Goal: Transaction & Acquisition: Purchase product/service

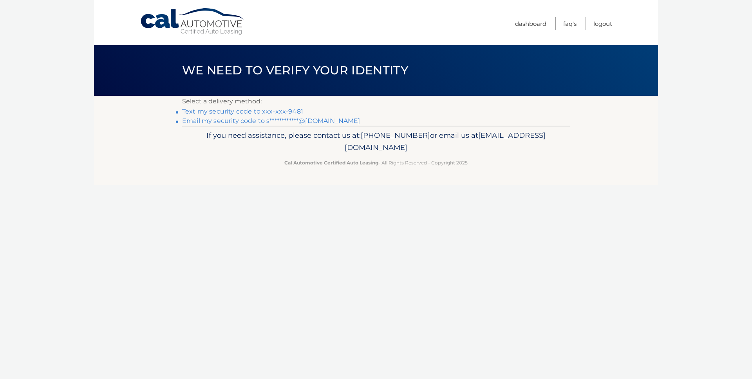
click at [238, 110] on link "Text my security code to xxx-xxx-9481" at bounding box center [242, 111] width 121 height 7
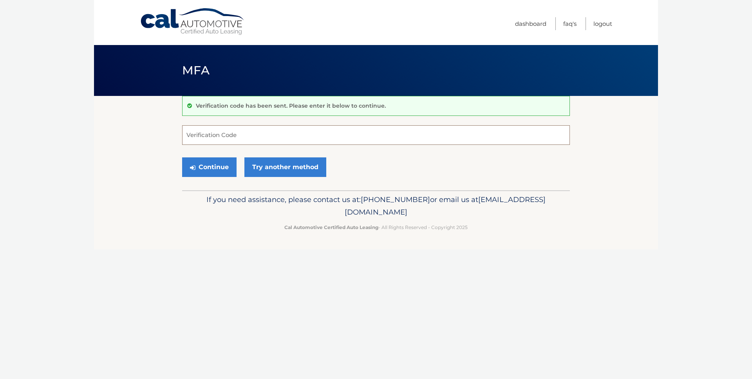
click at [231, 137] on input "Verification Code" at bounding box center [376, 135] width 388 height 20
type input "418149"
click at [212, 166] on button "Continue" at bounding box center [209, 167] width 54 height 20
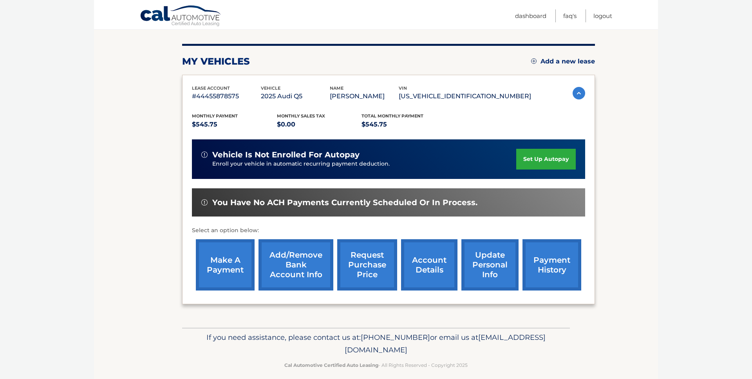
scroll to position [95, 0]
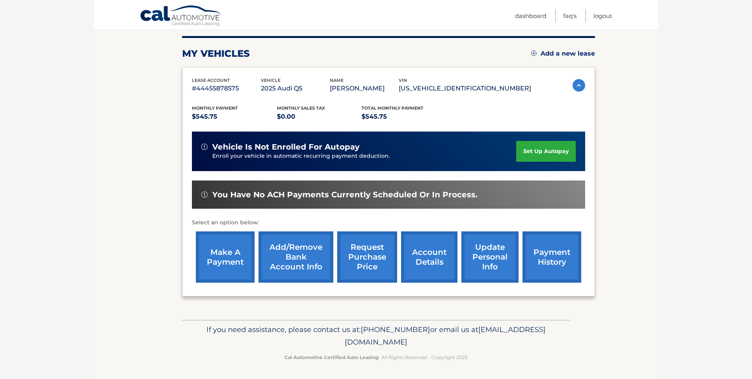
click at [228, 253] on link "make a payment" at bounding box center [225, 256] width 59 height 51
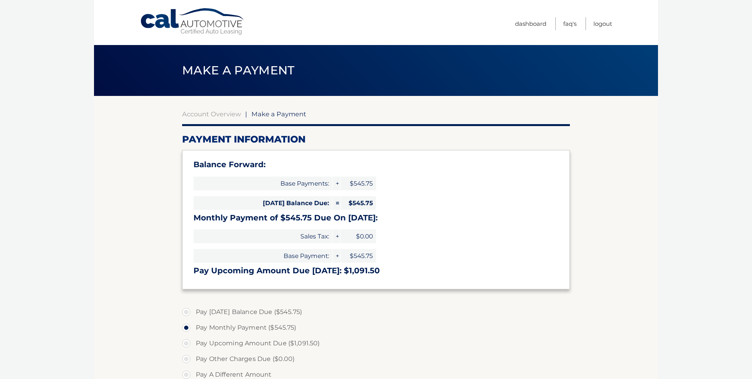
select select "ZDdkODM0YWYtMDQ0NS00Njc5LWEwMDQtMzQ0Njc4Y2Y1NWRl"
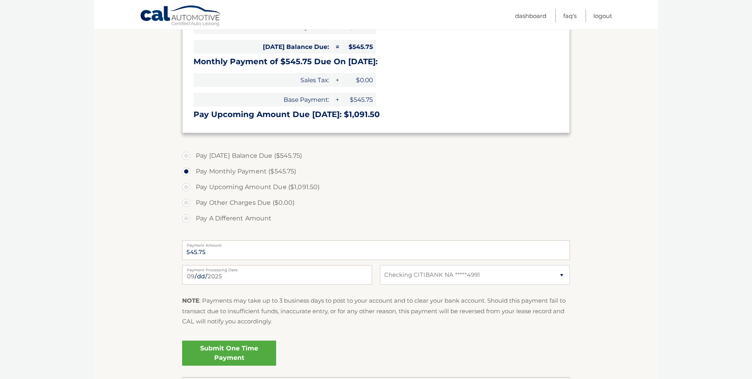
scroll to position [214, 0]
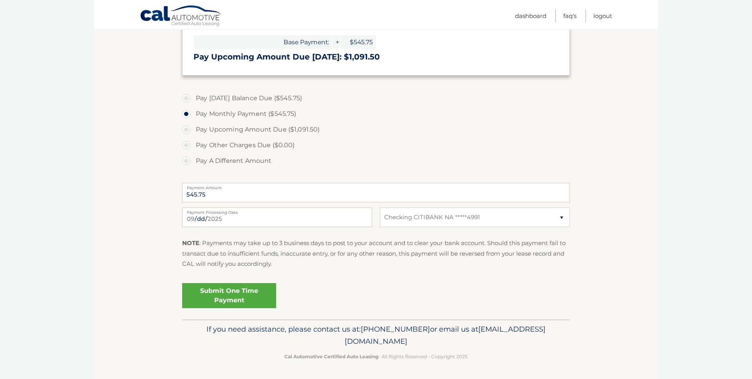
click at [233, 295] on link "Submit One Time Payment" at bounding box center [229, 295] width 94 height 25
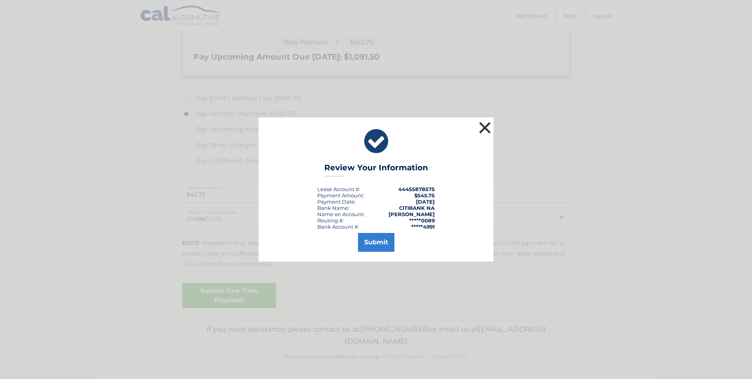
click at [484, 127] on button "×" at bounding box center [485, 128] width 16 height 16
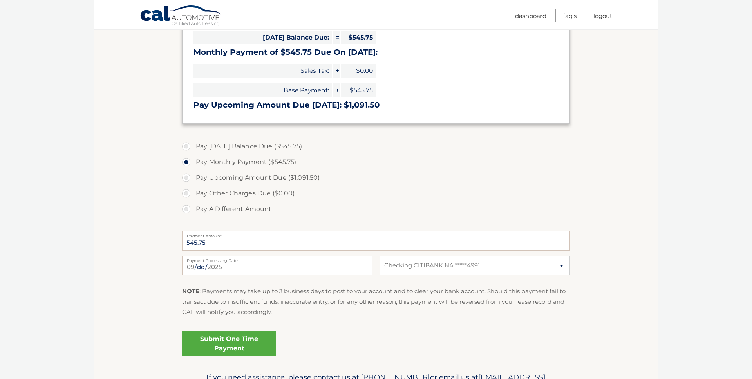
scroll to position [166, 0]
click at [561, 265] on select "Select Bank Account Checking CITIBANK NA *****4991" at bounding box center [475, 265] width 190 height 20
select select
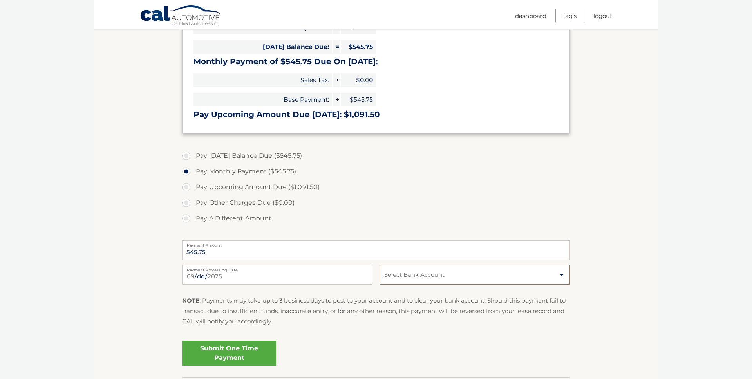
scroll to position [159, 0]
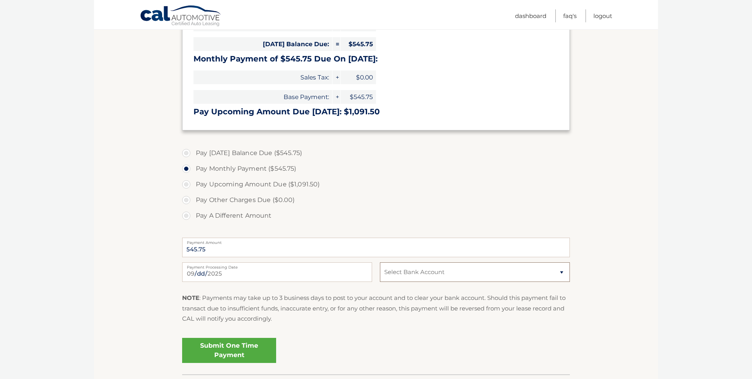
click at [415, 273] on select "Select Bank Account Checking CITIBANK NA *****4991" at bounding box center [475, 272] width 190 height 20
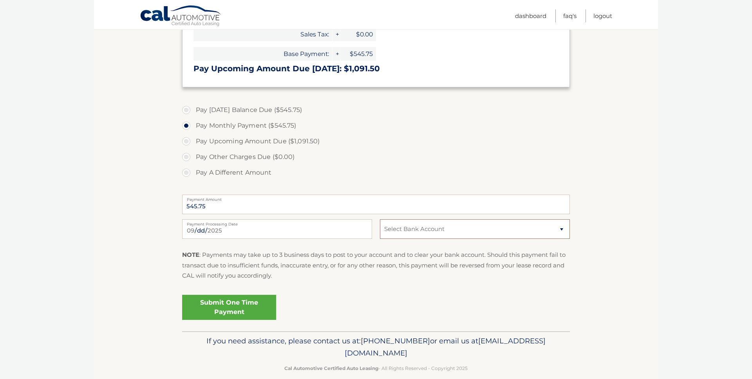
scroll to position [214, 0]
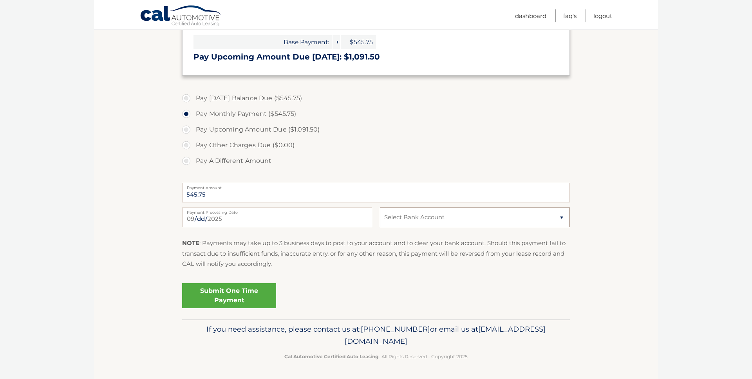
click at [563, 216] on select "Select Bank Account Checking CITIBANK NA *****4991" at bounding box center [475, 217] width 190 height 20
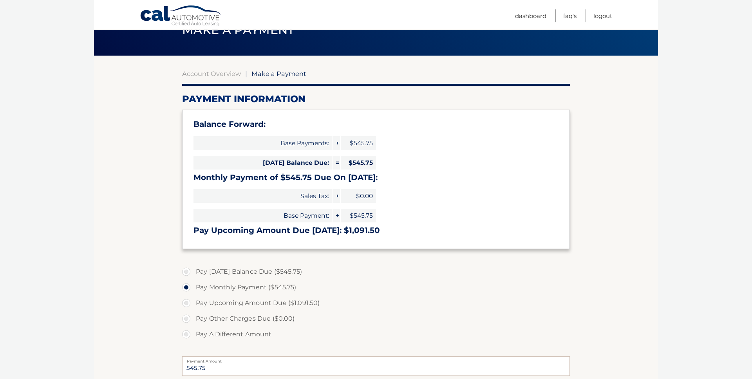
scroll to position [41, 0]
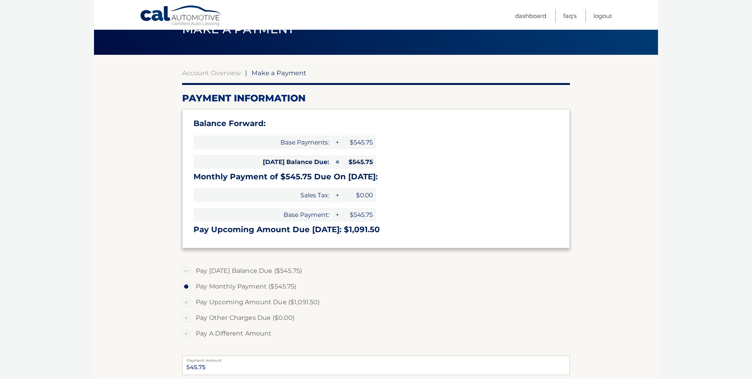
click at [205, 21] on link "Cal Automotive" at bounding box center [181, 16] width 82 height 23
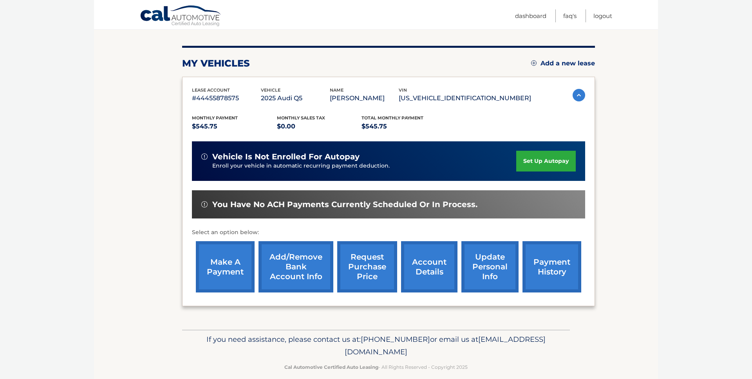
scroll to position [95, 0]
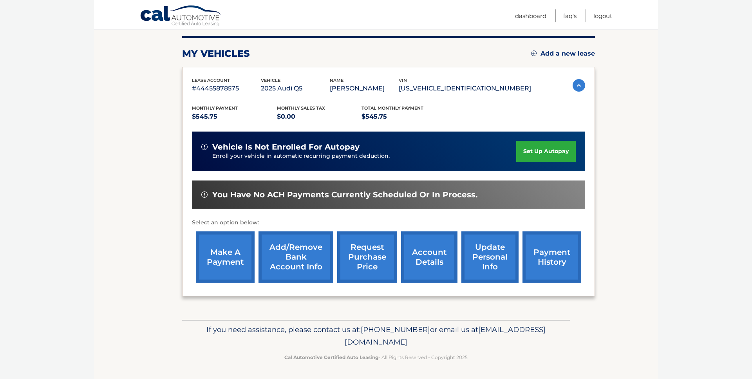
click at [294, 256] on link "Add/Remove bank account info" at bounding box center [295, 256] width 75 height 51
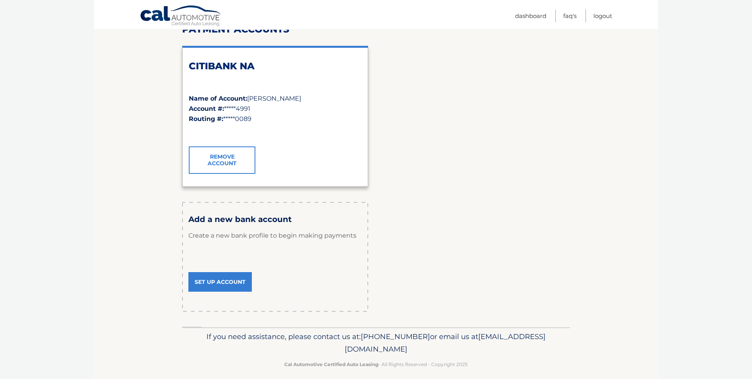
scroll to position [118, 0]
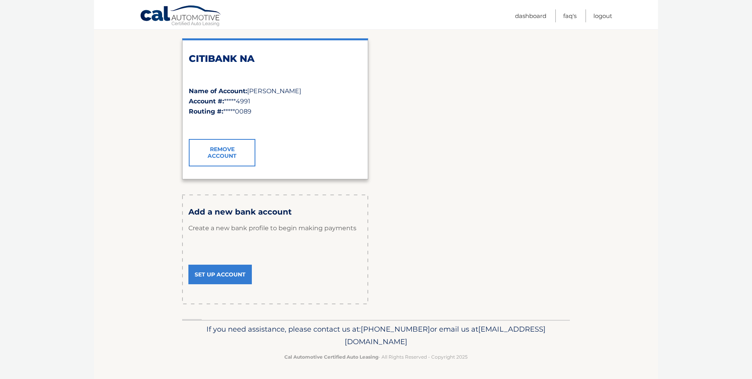
click at [232, 276] on link "Set Up Account" at bounding box center [219, 275] width 63 height 20
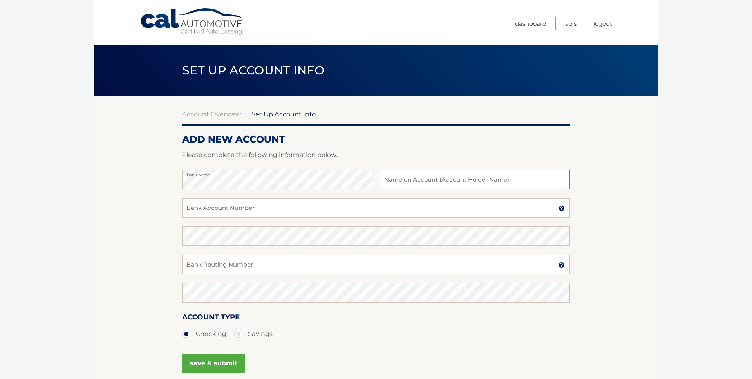
click at [423, 181] on input "text" at bounding box center [475, 180] width 190 height 20
click at [420, 182] on input "[PERSON_NAME]" at bounding box center [475, 180] width 190 height 20
click at [387, 180] on input "vyacheslav Ashkinazi" at bounding box center [475, 180] width 190 height 20
type input "[PERSON_NAME]"
click at [215, 207] on input "Bank Account Number" at bounding box center [376, 208] width 388 height 20
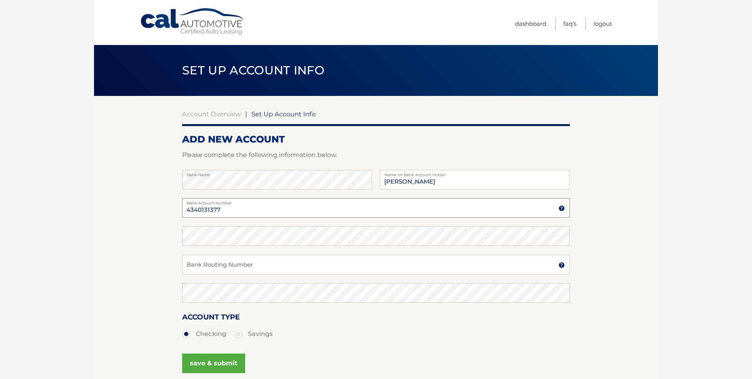
type input "4340131377"
click at [240, 269] on input "Bank Routing Number" at bounding box center [376, 265] width 388 height 20
type input "026013673"
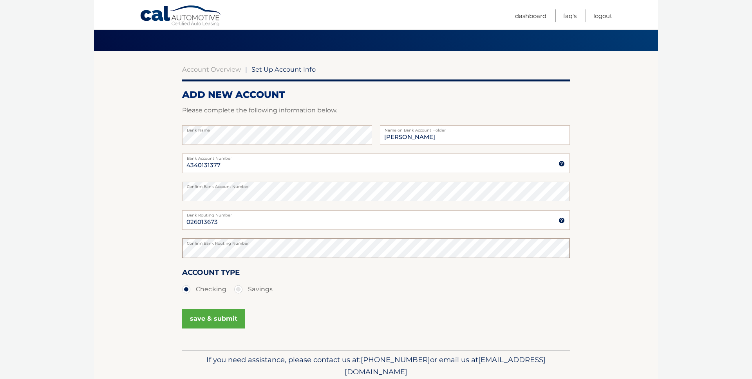
scroll to position [45, 0]
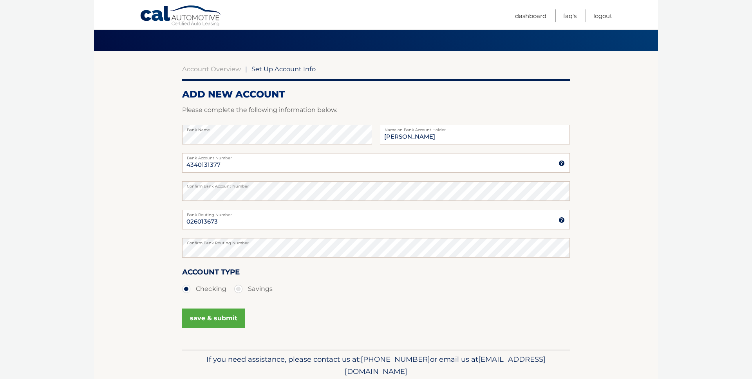
click at [210, 318] on button "save & submit" at bounding box center [213, 318] width 63 height 20
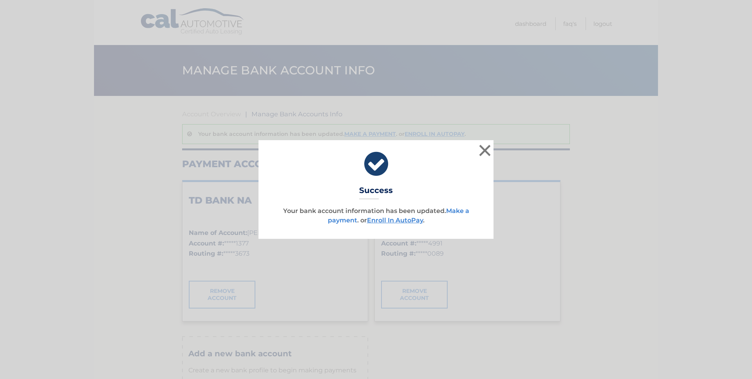
click at [344, 220] on link "Make a payment" at bounding box center [398, 215] width 141 height 17
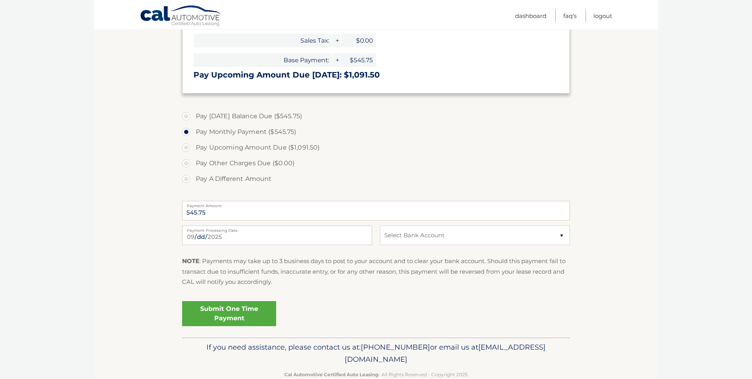
scroll to position [201, 0]
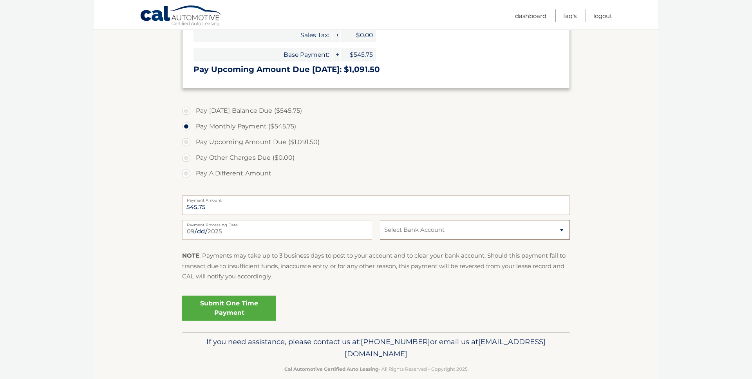
click at [561, 230] on select "Select Bank Account Checking TD BANK NA *****1377 Checking CITIBANK NA *****4991" at bounding box center [475, 230] width 190 height 20
select select "ZWUwY2Q1MTctZmYxOS00ZDBkLTg4ZjItZTdhZWNlMzJjMDc3"
click at [227, 310] on link "Submit One Time Payment" at bounding box center [229, 308] width 94 height 25
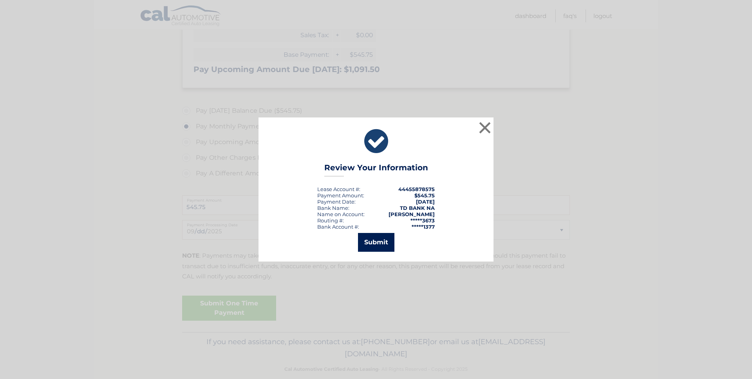
click at [382, 241] on button "Submit" at bounding box center [376, 242] width 36 height 19
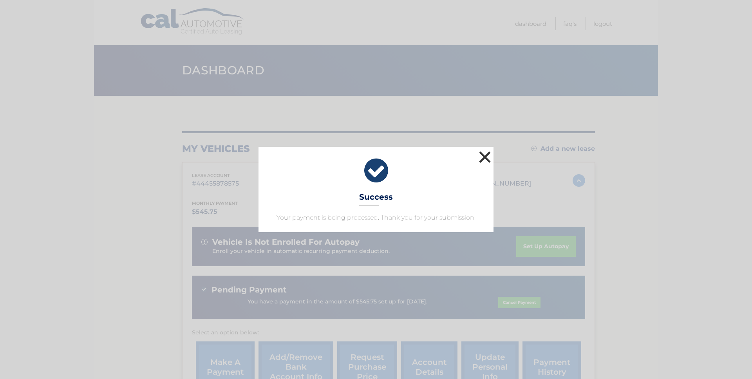
click at [483, 155] on button "×" at bounding box center [485, 157] width 16 height 16
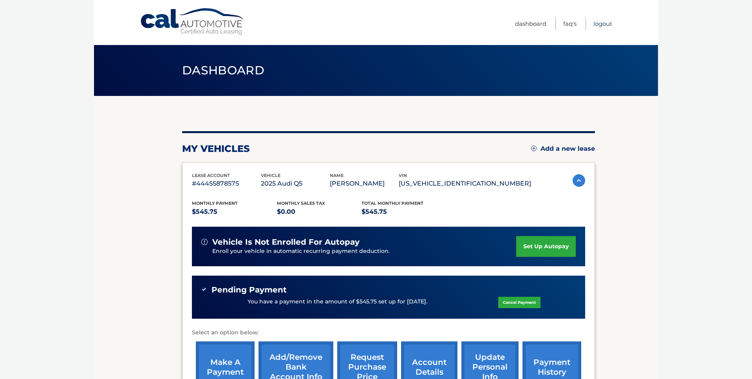
click at [601, 24] on link "Logout" at bounding box center [602, 23] width 19 height 13
